Goal: Transaction & Acquisition: Purchase product/service

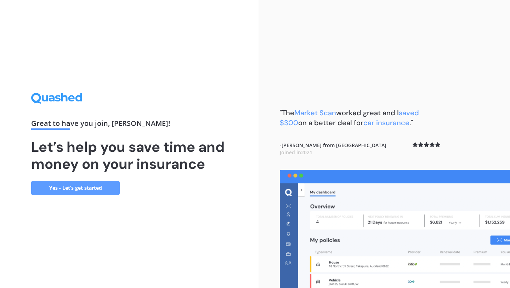
click at [71, 186] on link "Yes - Let’s get started" at bounding box center [75, 188] width 89 height 14
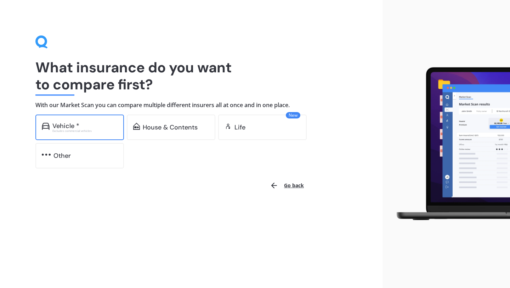
click at [82, 124] on div "Vehicle *" at bounding box center [84, 125] width 65 height 7
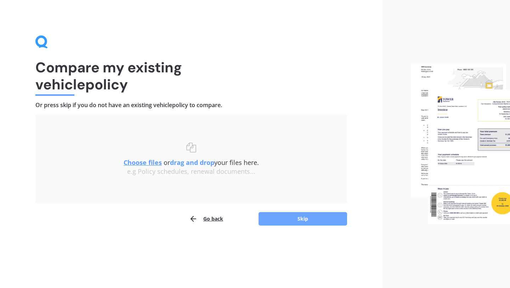
click at [315, 223] on button "Skip" at bounding box center [303, 218] width 89 height 13
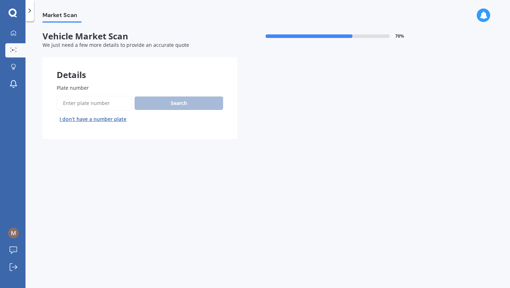
click at [96, 102] on input "Plate number" at bounding box center [94, 103] width 75 height 15
type input "KCL163"
click at [158, 105] on button "Search" at bounding box center [179, 102] width 89 height 13
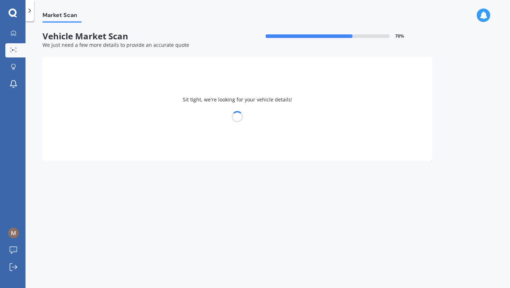
select select "NISSAN"
select select "ELGRAND"
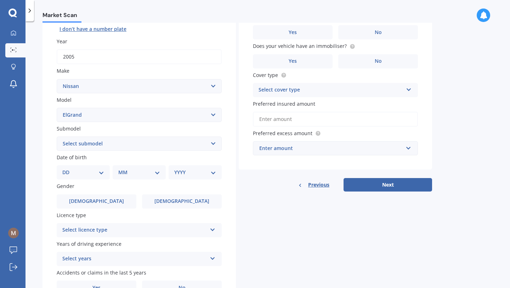
scroll to position [131, 0]
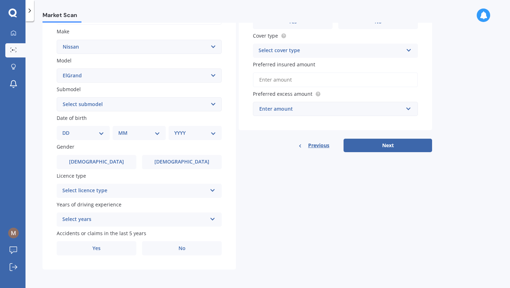
click at [110, 194] on div "Select licence type" at bounding box center [134, 190] width 145 height 9
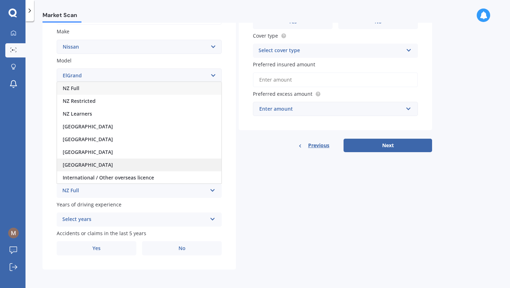
scroll to position [1, 0]
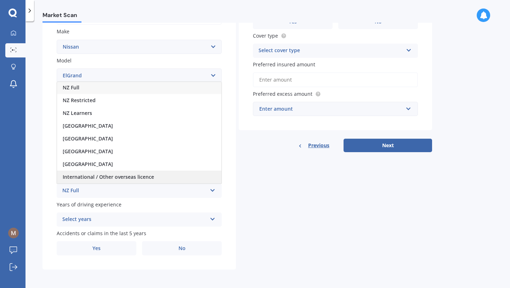
click at [106, 178] on span "International / Other overseas licence" at bounding box center [108, 176] width 91 height 7
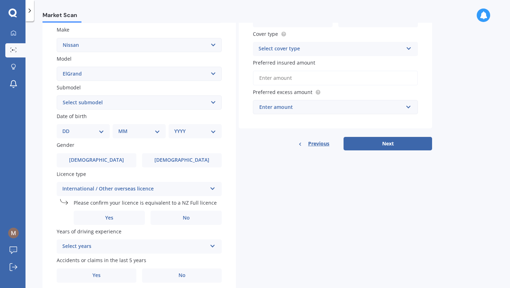
scroll to position [160, 0]
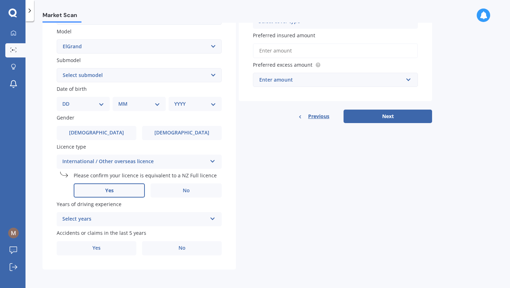
click at [120, 190] on label "Yes" at bounding box center [109, 190] width 71 height 14
click at [0, 0] on input "Yes" at bounding box center [0, 0] width 0 height 0
click at [120, 190] on label "Yes" at bounding box center [109, 190] width 71 height 14
click at [0, 0] on input "Yes" at bounding box center [0, 0] width 0 height 0
click at [120, 190] on label "Yes" at bounding box center [109, 190] width 71 height 14
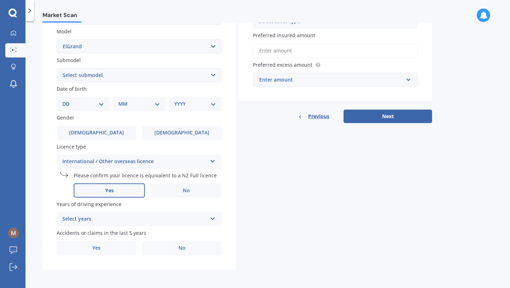
click at [0, 0] on input "Yes" at bounding box center [0, 0] width 0 height 0
click at [120, 219] on div "Select years" at bounding box center [134, 219] width 145 height 9
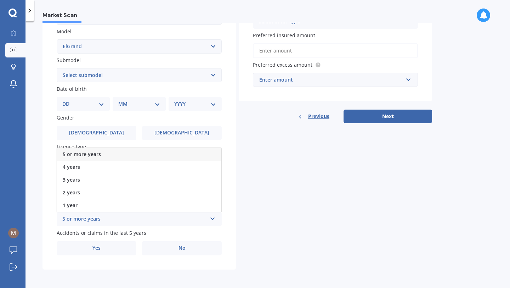
click at [97, 152] on span "5 or more years" at bounding box center [82, 154] width 38 height 7
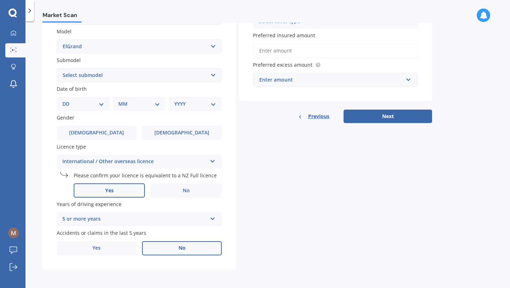
click at [173, 245] on label "No" at bounding box center [182, 248] width 80 height 14
click at [0, 0] on input "No" at bounding box center [0, 0] width 0 height 0
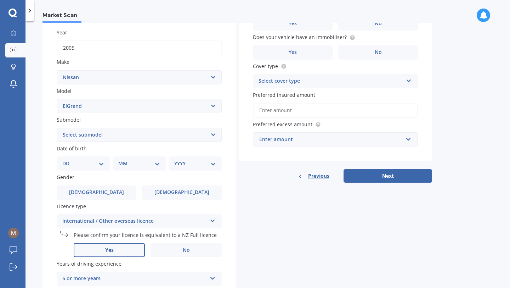
scroll to position [97, 0]
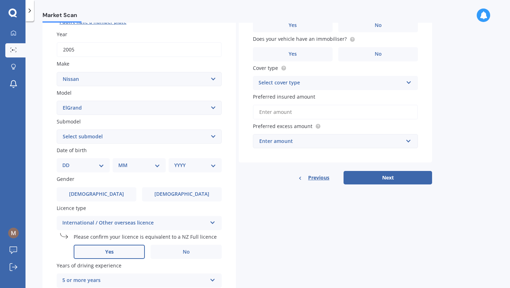
click at [91, 164] on select "DD 01 02 03 04 05 06 07 08 09 10 11 12 13 14 15 16 17 18 19 20 21 22 23 24 25 2…" at bounding box center [83, 165] width 42 height 8
select select "19"
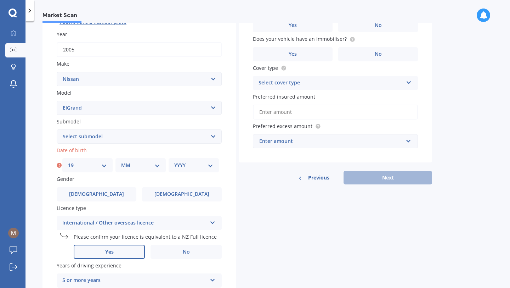
click at [133, 166] on select "MM 01 02 03 04 05 06 07 08 09 10 11 12" at bounding box center [140, 165] width 39 height 8
select select "11"
click at [185, 163] on select "YYYY 2025 2024 2023 2022 2021 2020 2019 2018 2017 2016 2015 2014 2013 2012 2011…" at bounding box center [193, 165] width 39 height 8
select select "2001"
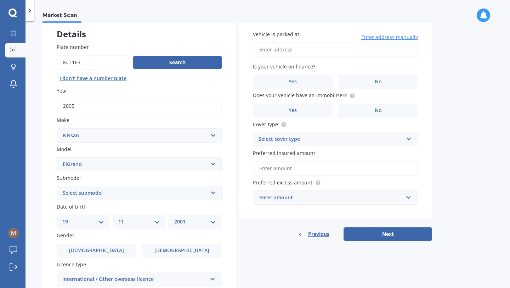
scroll to position [40, 0]
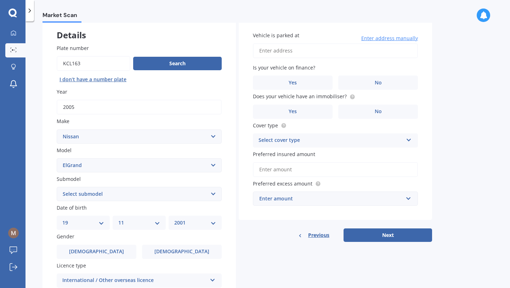
click at [337, 48] on input "Vehicle is parked at" at bounding box center [335, 50] width 165 height 15
type input "[STREET_ADDRESS]"
click at [401, 79] on label "No" at bounding box center [379, 83] width 80 height 14
click at [0, 0] on input "No" at bounding box center [0, 0] width 0 height 0
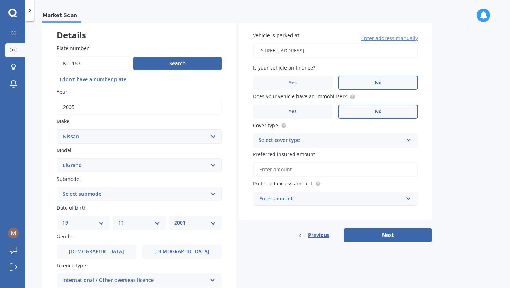
click at [365, 115] on label "No" at bounding box center [379, 112] width 80 height 14
click at [0, 0] on input "No" at bounding box center [0, 0] width 0 height 0
click at [317, 142] on div "Select cover type" at bounding box center [331, 140] width 145 height 9
click at [317, 153] on div "Comprehensive" at bounding box center [335, 154] width 164 height 13
click at [312, 172] on input "Preferred insured amount" at bounding box center [335, 169] width 165 height 15
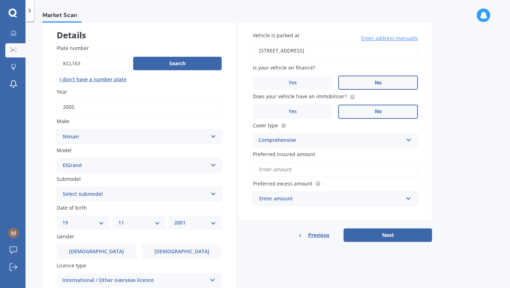
click at [312, 202] on div "Enter amount" at bounding box center [331, 199] width 144 height 8
click at [344, 157] on label "Preferred insured amount" at bounding box center [334, 153] width 162 height 7
click at [344, 162] on input "Preferred insured amount" at bounding box center [335, 169] width 165 height 15
click at [387, 233] on button "Next" at bounding box center [388, 234] width 89 height 13
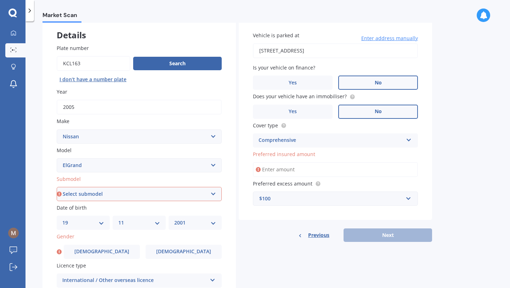
click at [204, 191] on select "Select submodel (All other) Diesel Station Wagon 4WD" at bounding box center [139, 194] width 165 height 14
select select "STATION WAGON 4WD"
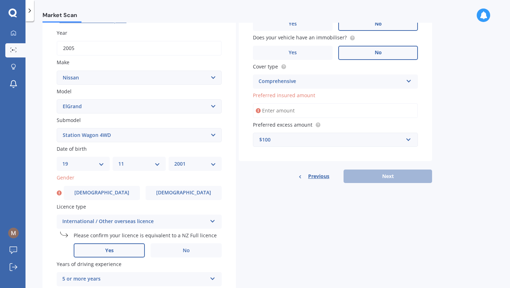
scroll to position [100, 0]
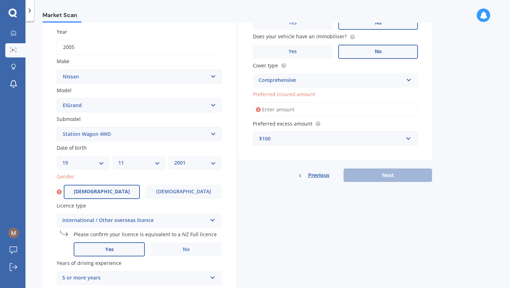
click at [119, 193] on label "[DEMOGRAPHIC_DATA]" at bounding box center [102, 192] width 76 height 14
click at [0, 0] on input "[DEMOGRAPHIC_DATA]" at bounding box center [0, 0] width 0 height 0
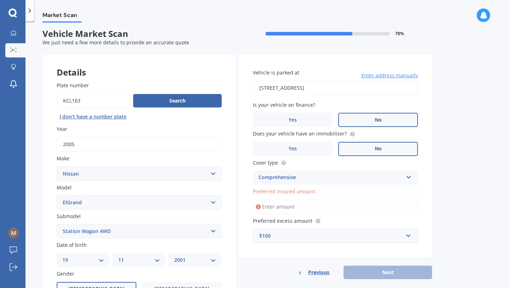
scroll to position [0, 0]
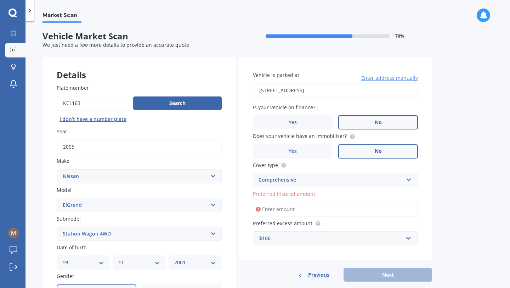
click at [328, 213] on input "Preferred insured amount" at bounding box center [335, 209] width 165 height 15
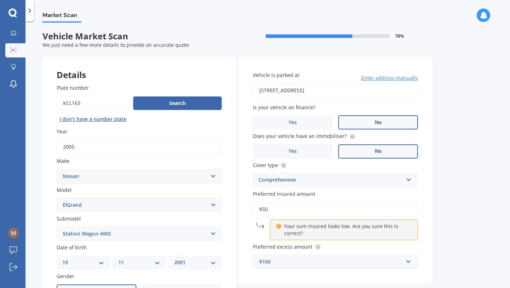
type input "$5"
type input "$1"
click at [397, 210] on input "$1,000" at bounding box center [335, 209] width 165 height 15
type input "$1,000"
click at [261, 250] on span "Preferred excess amount" at bounding box center [283, 246] width 60 height 7
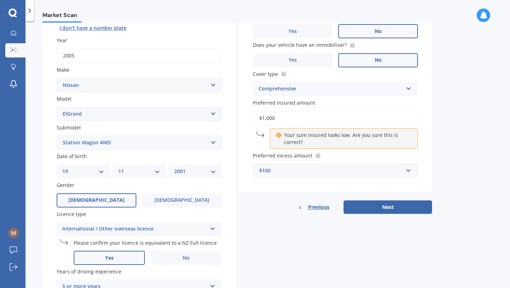
scroll to position [93, 0]
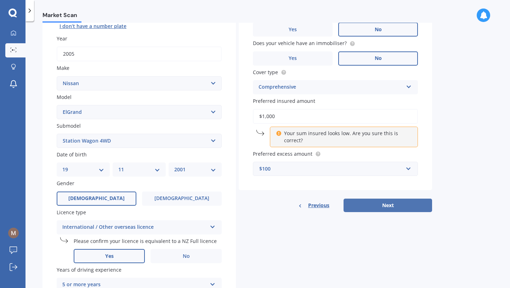
click at [385, 209] on button "Next" at bounding box center [388, 205] width 89 height 13
select select "19"
select select "11"
select select "2001"
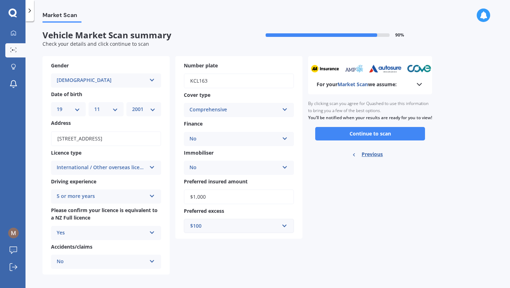
scroll to position [0, 0]
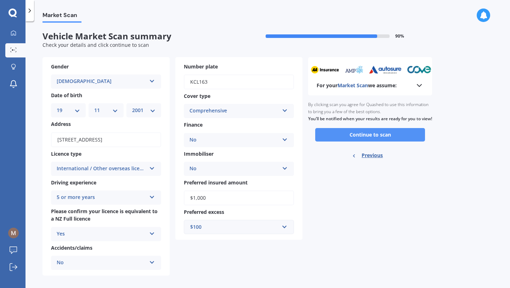
click at [377, 141] on button "Continue to scan" at bounding box center [371, 134] width 110 height 13
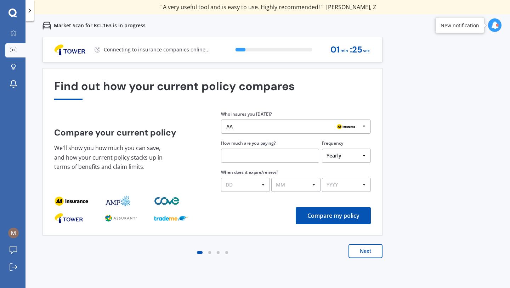
click at [350, 126] on img at bounding box center [346, 126] width 23 height 9
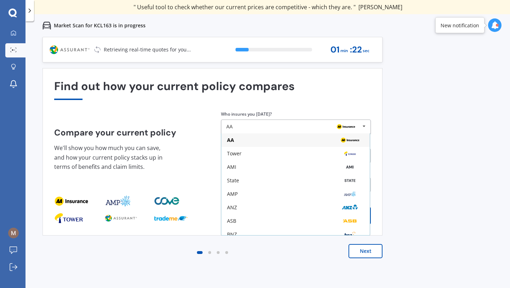
click at [328, 82] on div "Find out how your current policy compares" at bounding box center [212, 90] width 317 height 20
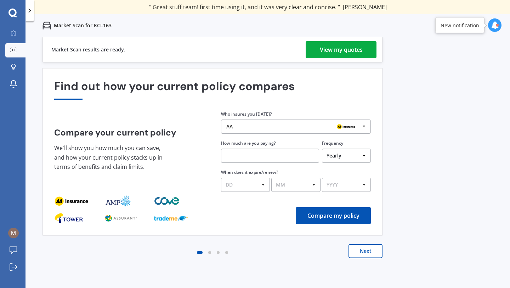
click at [351, 51] on div "View my quotes" at bounding box center [341, 49] width 43 height 17
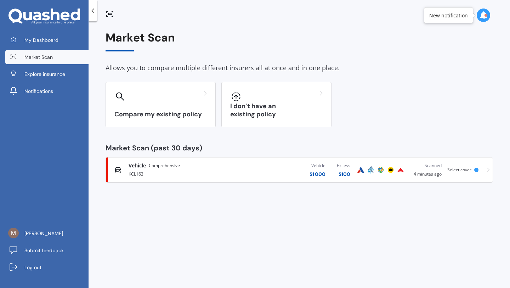
click at [203, 176] on div "KCL163" at bounding box center [182, 173] width 107 height 9
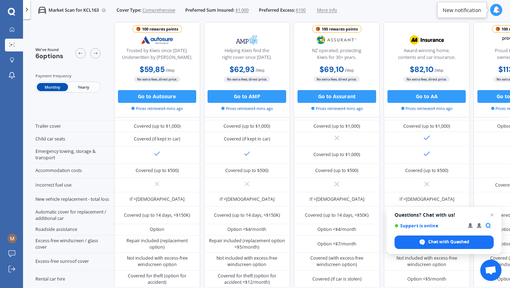
scroll to position [285, 0]
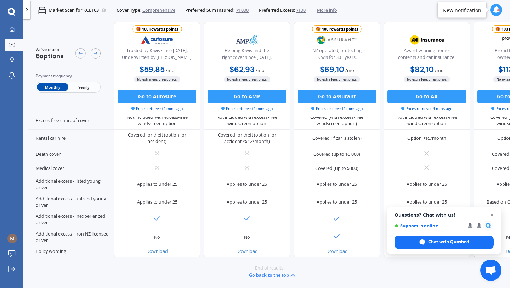
click at [244, 11] on span "$1 000" at bounding box center [242, 10] width 13 height 6
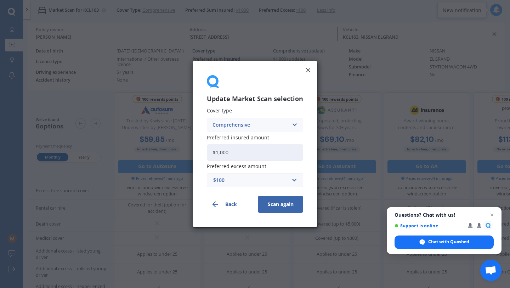
click at [248, 155] on input "$1,000" at bounding box center [255, 152] width 96 height 16
type input "$10,000"
click at [271, 207] on button "Scan again" at bounding box center [280, 204] width 45 height 17
